Goal: Transaction & Acquisition: Purchase product/service

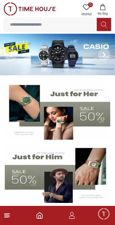
click at [7, 217] on line at bounding box center [6, 217] width 4 height 0
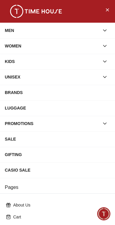
click at [48, 30] on div "MEN" at bounding box center [52, 30] width 94 height 11
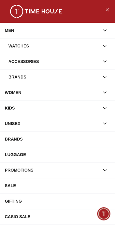
click at [104, 45] on icon "button" at bounding box center [104, 46] width 6 height 6
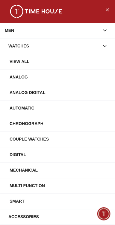
click at [52, 80] on div "Analog" at bounding box center [60, 77] width 100 height 11
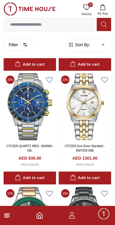
scroll to position [2043, 0]
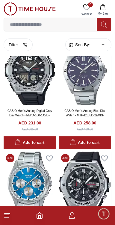
scroll to position [11237, 0]
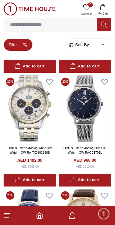
click at [16, 44] on button "Filter" at bounding box center [18, 45] width 29 height 13
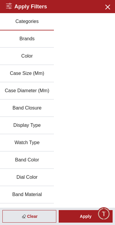
scroll to position [12062, 0]
click at [39, 60] on button "Color" at bounding box center [27, 56] width 54 height 17
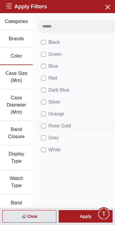
click at [69, 126] on span "Rose Gold" at bounding box center [59, 125] width 23 height 7
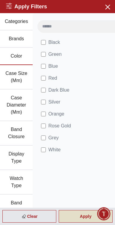
click at [83, 217] on div "Apply" at bounding box center [86, 216] width 54 height 13
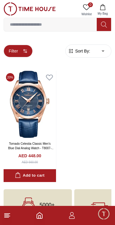
click at [25, 50] on icon "button" at bounding box center [25, 51] width 5 height 5
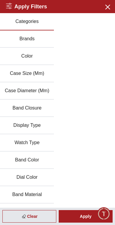
click at [39, 36] on button "Brands" at bounding box center [27, 38] width 54 height 17
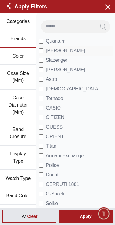
click at [69, 50] on span "[PERSON_NAME]" at bounding box center [65, 50] width 39 height 7
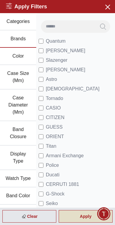
click at [80, 217] on div "Apply" at bounding box center [86, 216] width 54 height 13
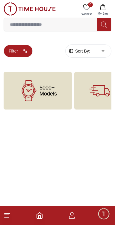
click at [19, 53] on button "Filter" at bounding box center [18, 51] width 29 height 13
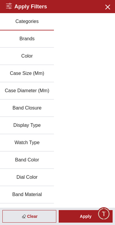
click at [44, 55] on button "Color" at bounding box center [27, 56] width 54 height 17
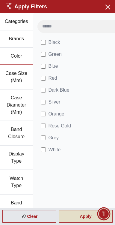
click at [78, 218] on div "Apply" at bounding box center [86, 216] width 54 height 13
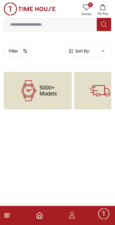
click at [49, 88] on span "5000+ Models" at bounding box center [47, 91] width 17 height 12
click at [50, 93] on span "5000+ Models" at bounding box center [47, 91] width 17 height 12
click at [10, 214] on icon at bounding box center [7, 215] width 7 height 7
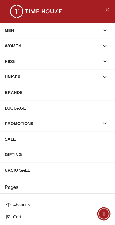
click at [104, 45] on icon "button" at bounding box center [104, 46] width 6 height 6
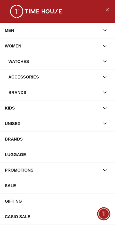
click at [107, 35] on div "MEN" at bounding box center [57, 30] width 105 height 11
click at [107, 29] on icon "button" at bounding box center [104, 30] width 6 height 6
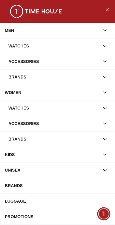
click at [93, 49] on div "Watches" at bounding box center [53, 46] width 91 height 11
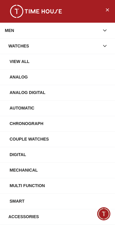
click at [73, 66] on div "View All" at bounding box center [60, 61] width 100 height 11
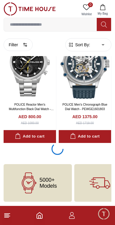
click at [81, 177] on div "Free Shipping & Easy Return" at bounding box center [111, 183] width 75 height 38
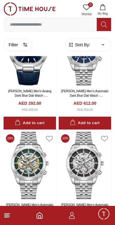
scroll to position [5377, 0]
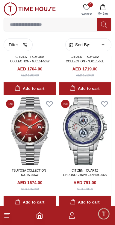
scroll to position [7927, 0]
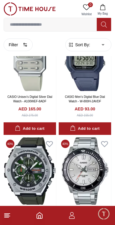
scroll to position [11794, 0]
